Goal: Task Accomplishment & Management: Complete application form

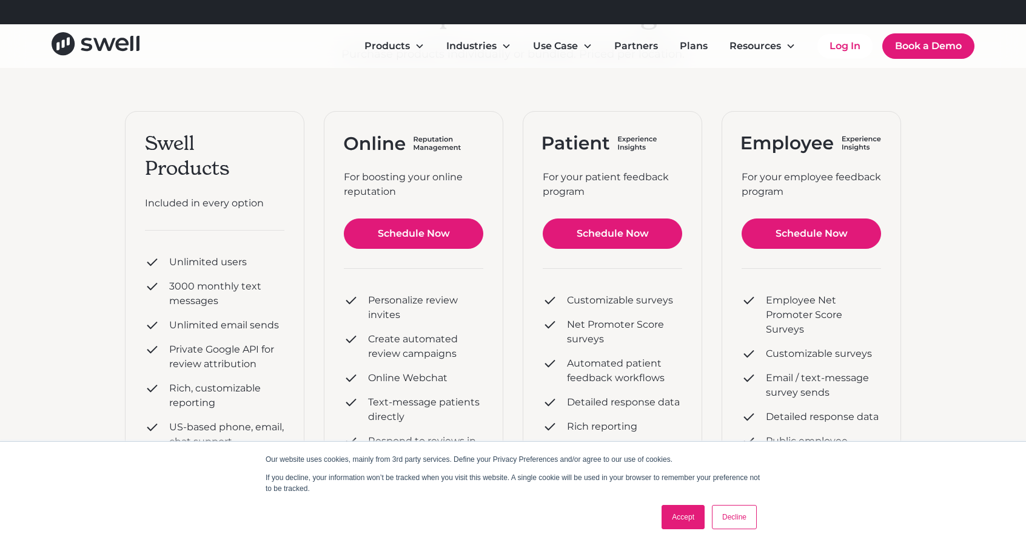
scroll to position [182, 0]
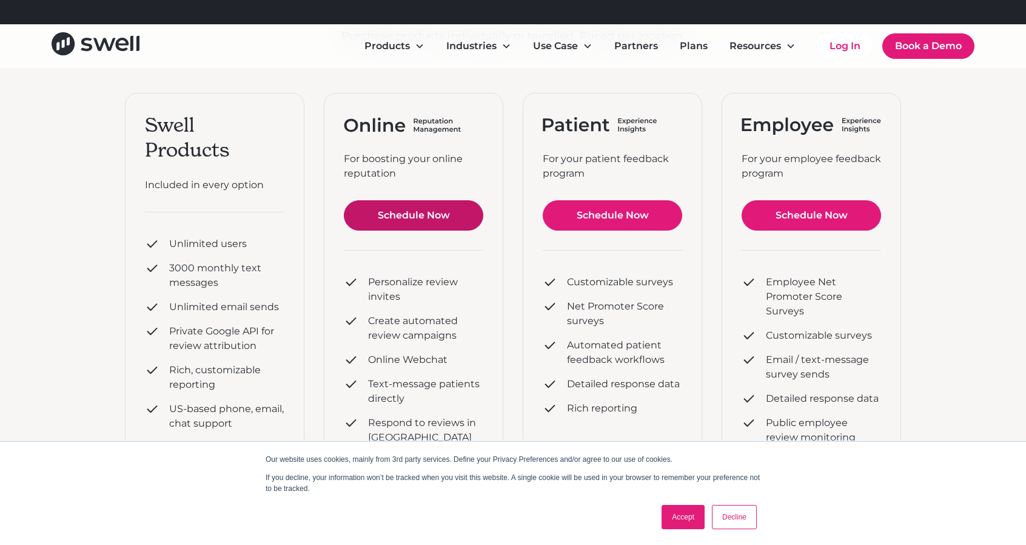
click at [415, 217] on link "Schedule Now" at bounding box center [414, 215] width 140 height 30
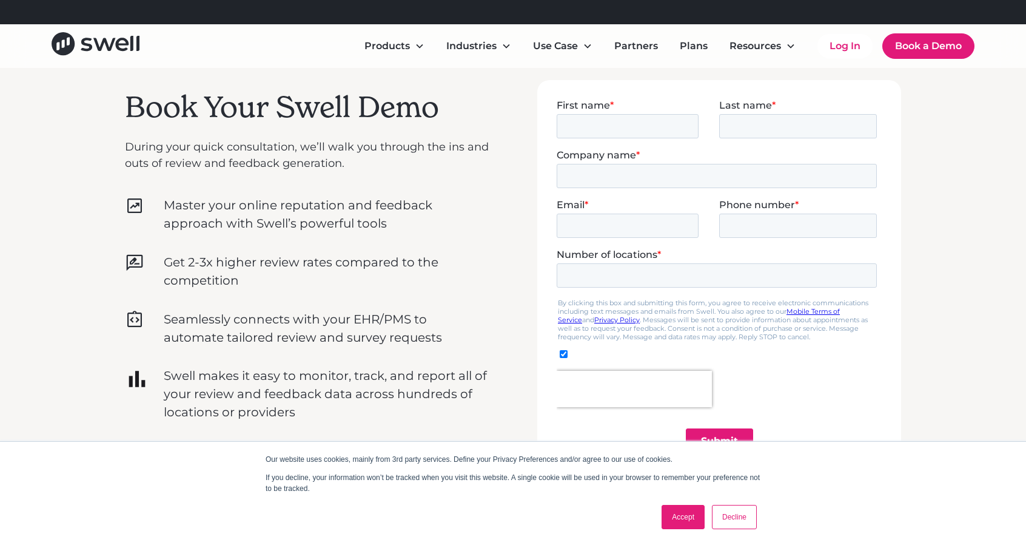
scroll to position [364, 0]
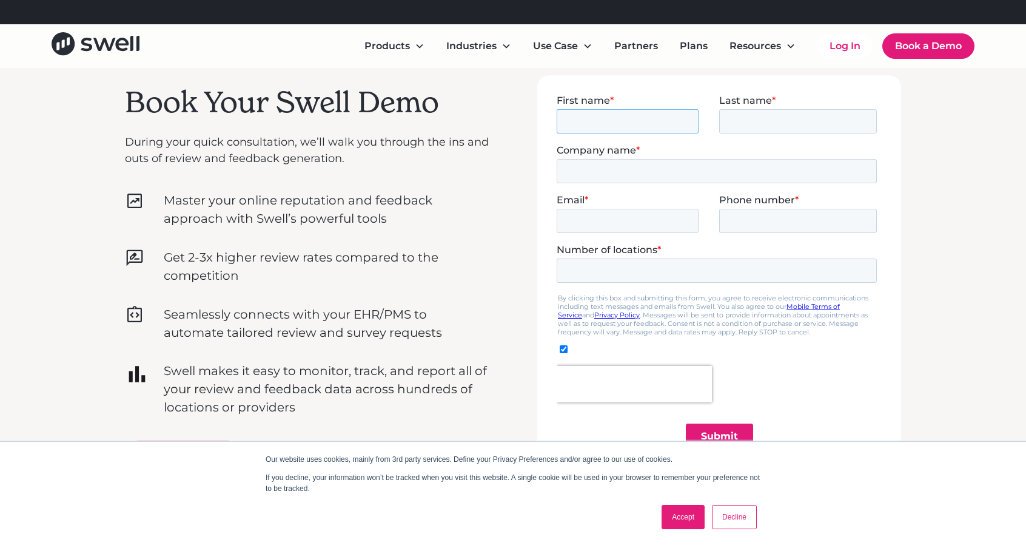
click at [615, 122] on input "First name *" at bounding box center [628, 121] width 142 height 24
type input "Timothy"
type input "Burkett"
type input "Excelerent LLC"
type input "tim@excelerent.com"
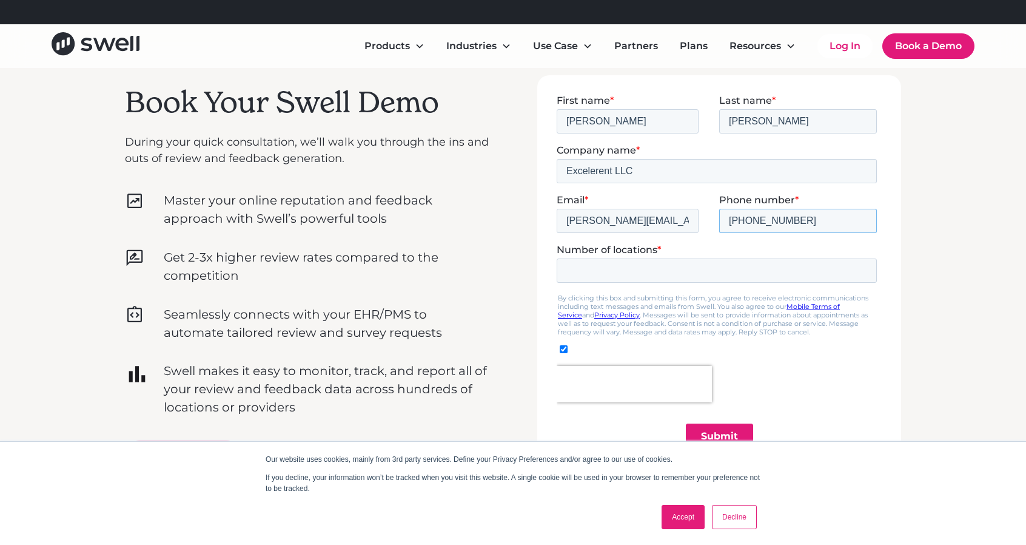
type input "315-430-8035"
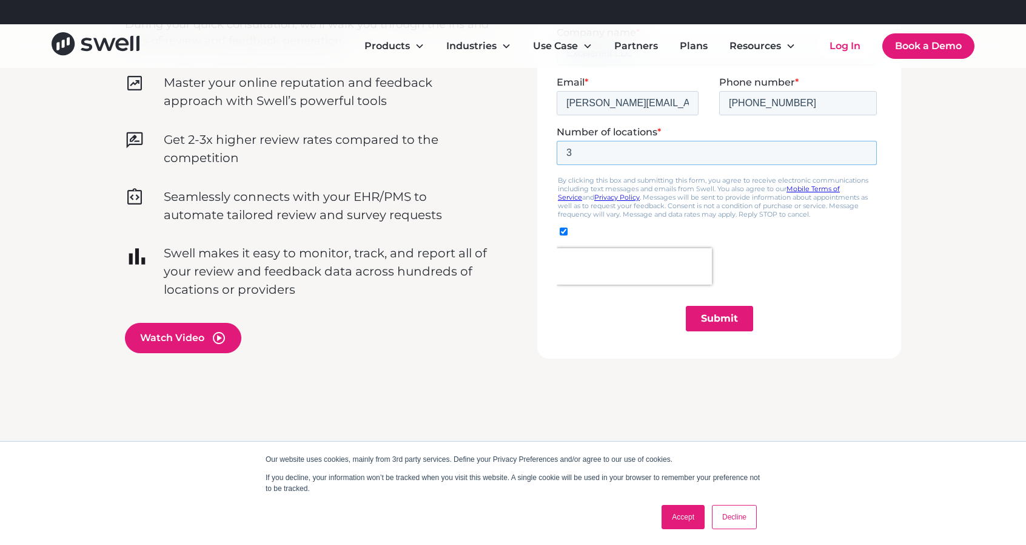
scroll to position [485, 0]
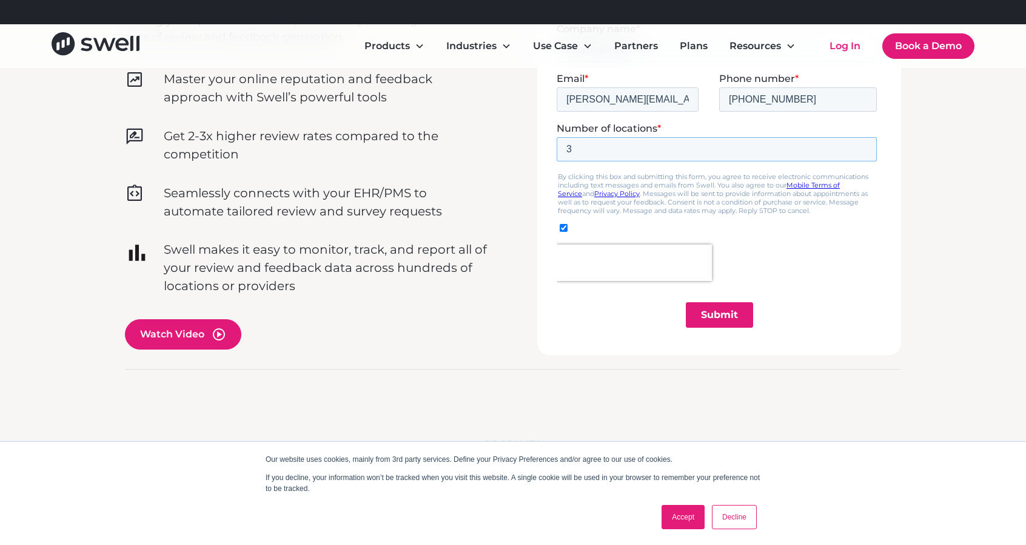
type input "3"
click at [738, 313] on input "Submit" at bounding box center [719, 314] width 67 height 25
